Goal: Task Accomplishment & Management: Manage account settings

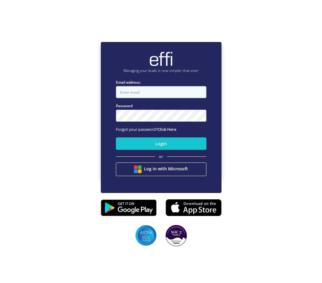
click at [143, 92] on input "Email address:" at bounding box center [161, 92] width 91 height 12
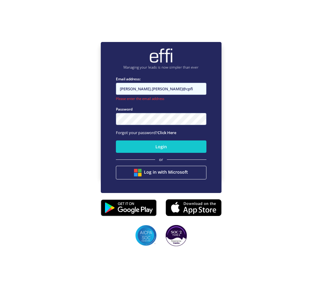
click at [172, 91] on input "[PERSON_NAME].[PERSON_NAME]@cpfi" at bounding box center [161, 89] width 91 height 12
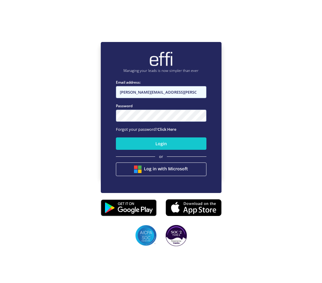
type input "[PERSON_NAME][EMAIL_ADDRESS][PERSON_NAME][DOMAIN_NAME]"
click at [116, 137] on button "Login" at bounding box center [161, 143] width 91 height 12
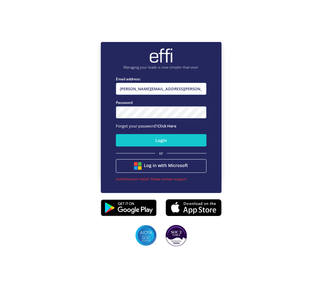
click at [116, 134] on button "Login" at bounding box center [161, 140] width 91 height 12
click at [170, 126] on link "Click Here" at bounding box center [167, 125] width 19 height 5
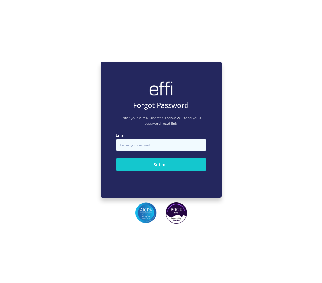
click at [160, 143] on input "Email" at bounding box center [161, 145] width 91 height 12
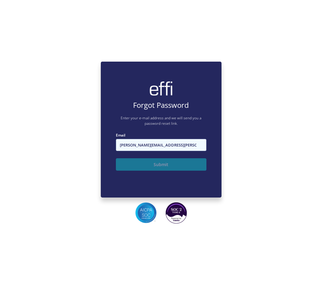
type input "[PERSON_NAME][EMAIL_ADDRESS][PERSON_NAME][DOMAIN_NAME]"
click at [168, 163] on button "Submit" at bounding box center [161, 164] width 91 height 12
